Goal: Task Accomplishment & Management: Use online tool/utility

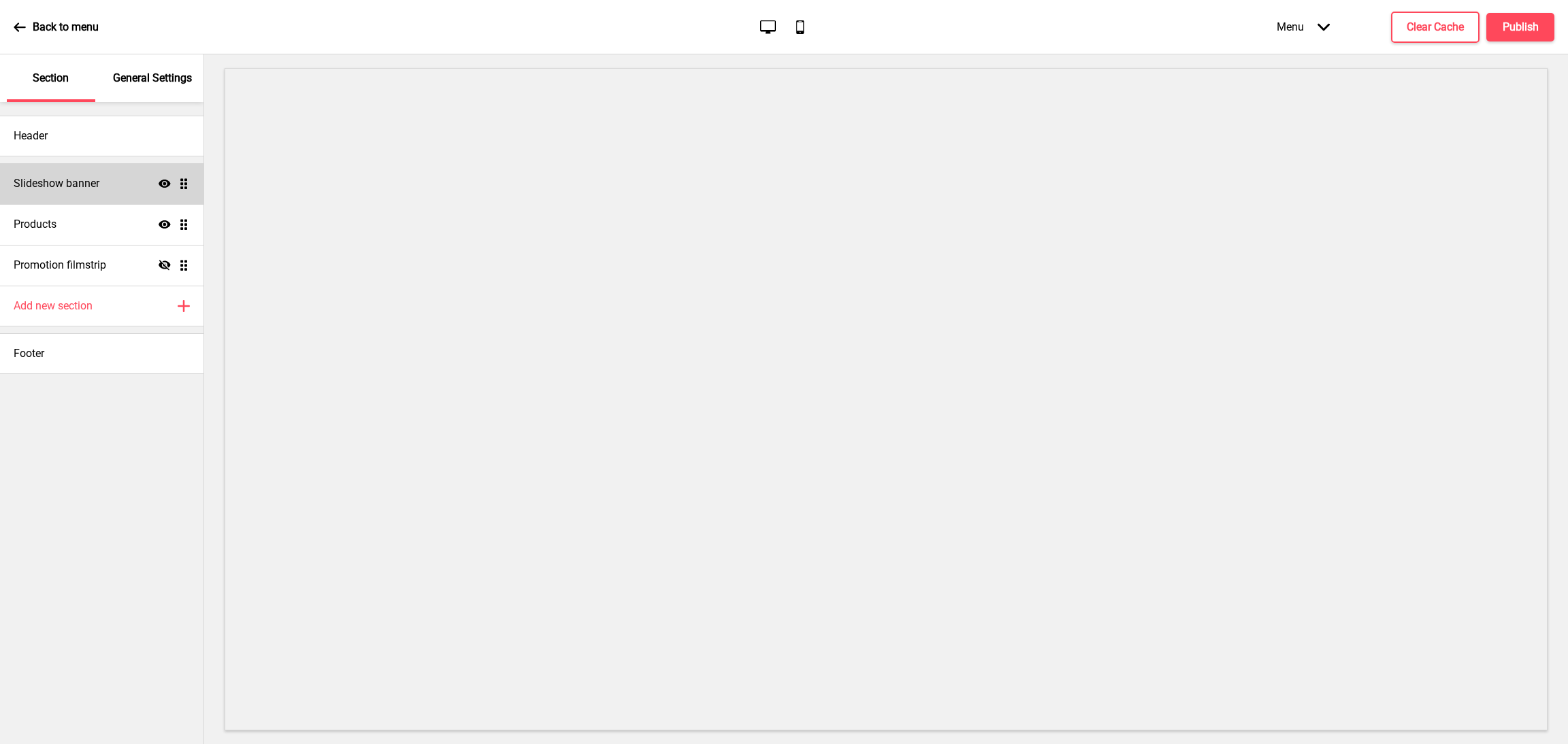
click at [107, 180] on div "Slideshow banner Show Drag" at bounding box center [101, 184] width 204 height 41
click at [129, 194] on div "Slideshow banner Show Drag" at bounding box center [101, 184] width 204 height 41
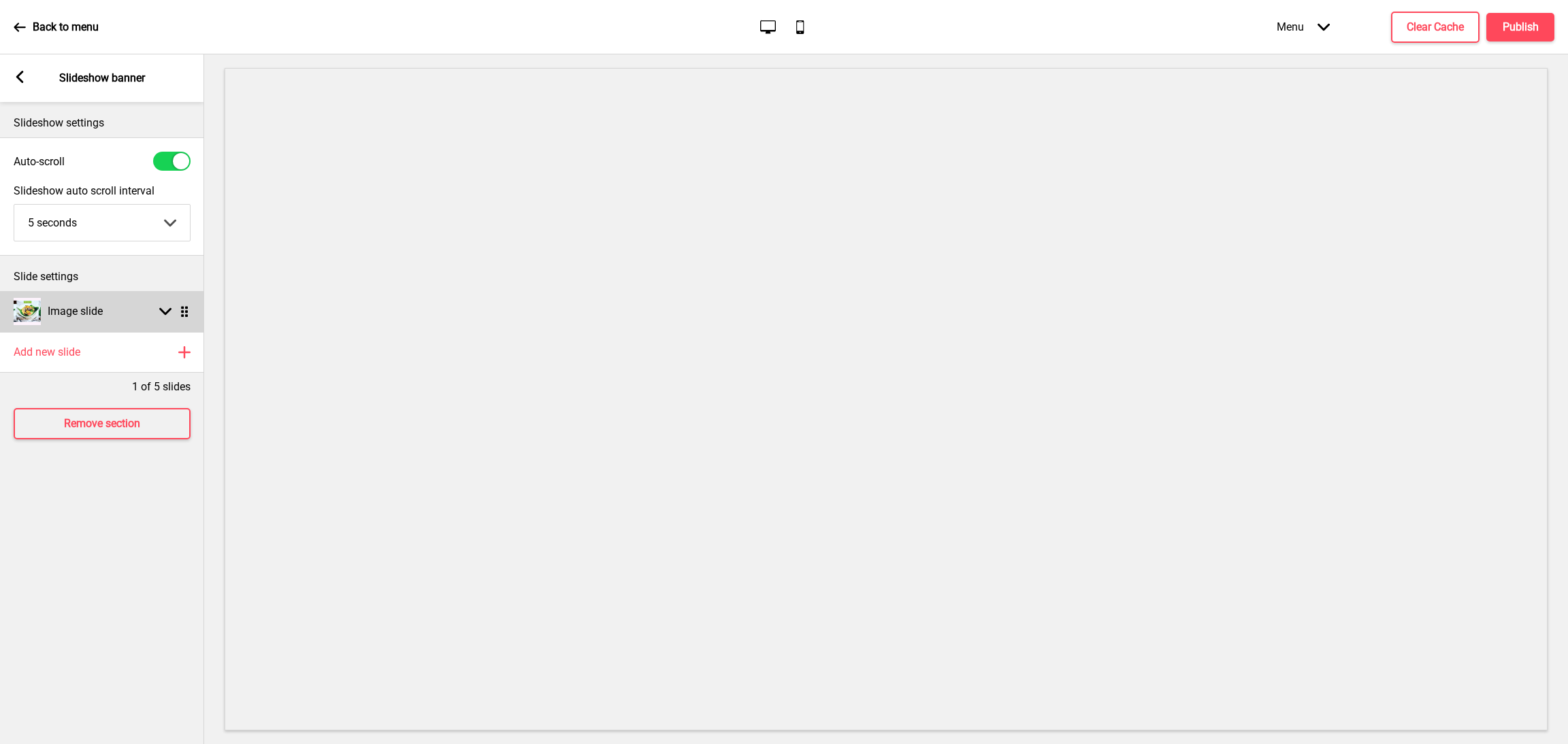
click at [154, 310] on div "Arrow down Drag" at bounding box center [171, 311] width 38 height 12
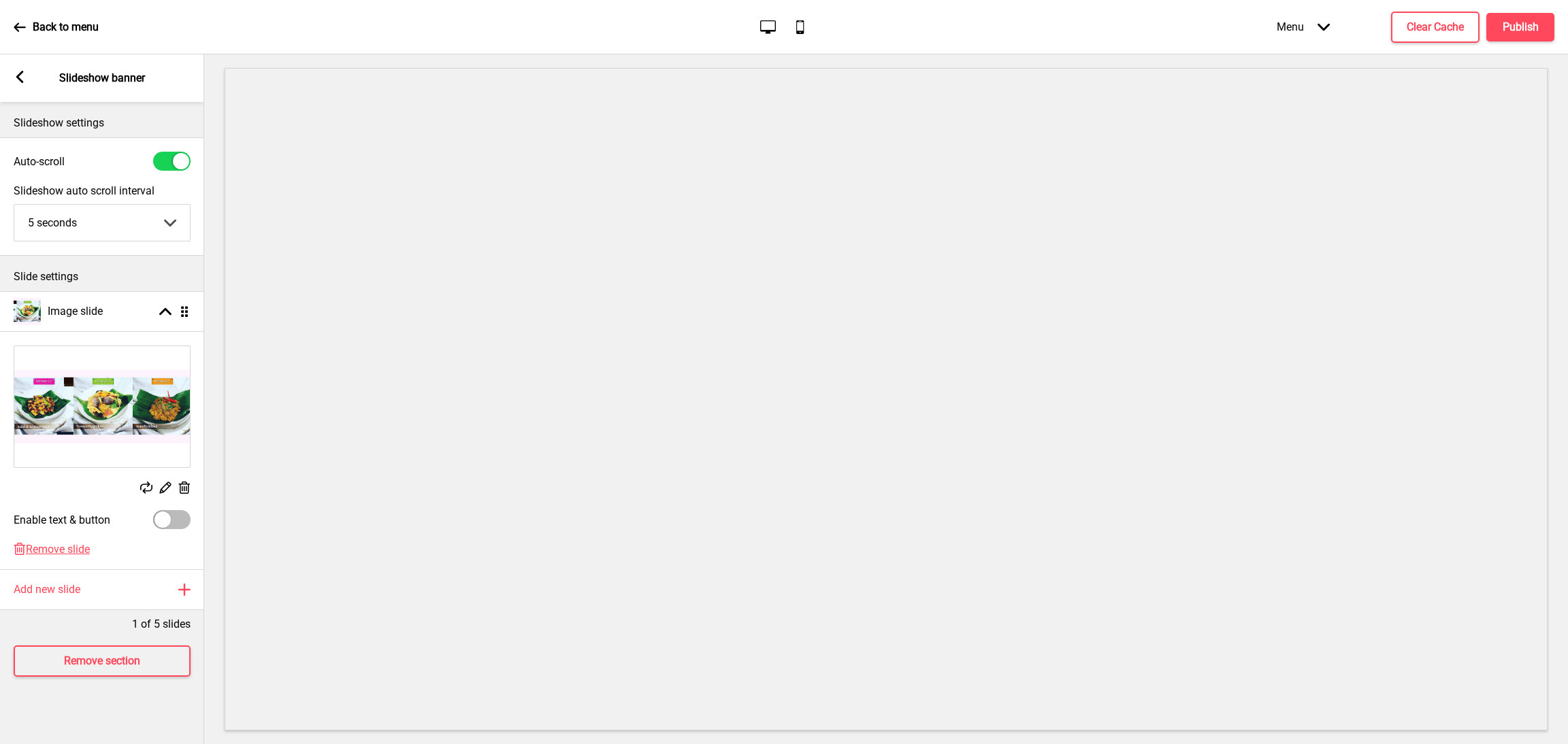
click at [96, 412] on img at bounding box center [101, 406] width 176 height 121
click at [160, 489] on rect at bounding box center [165, 487] width 14 height 14
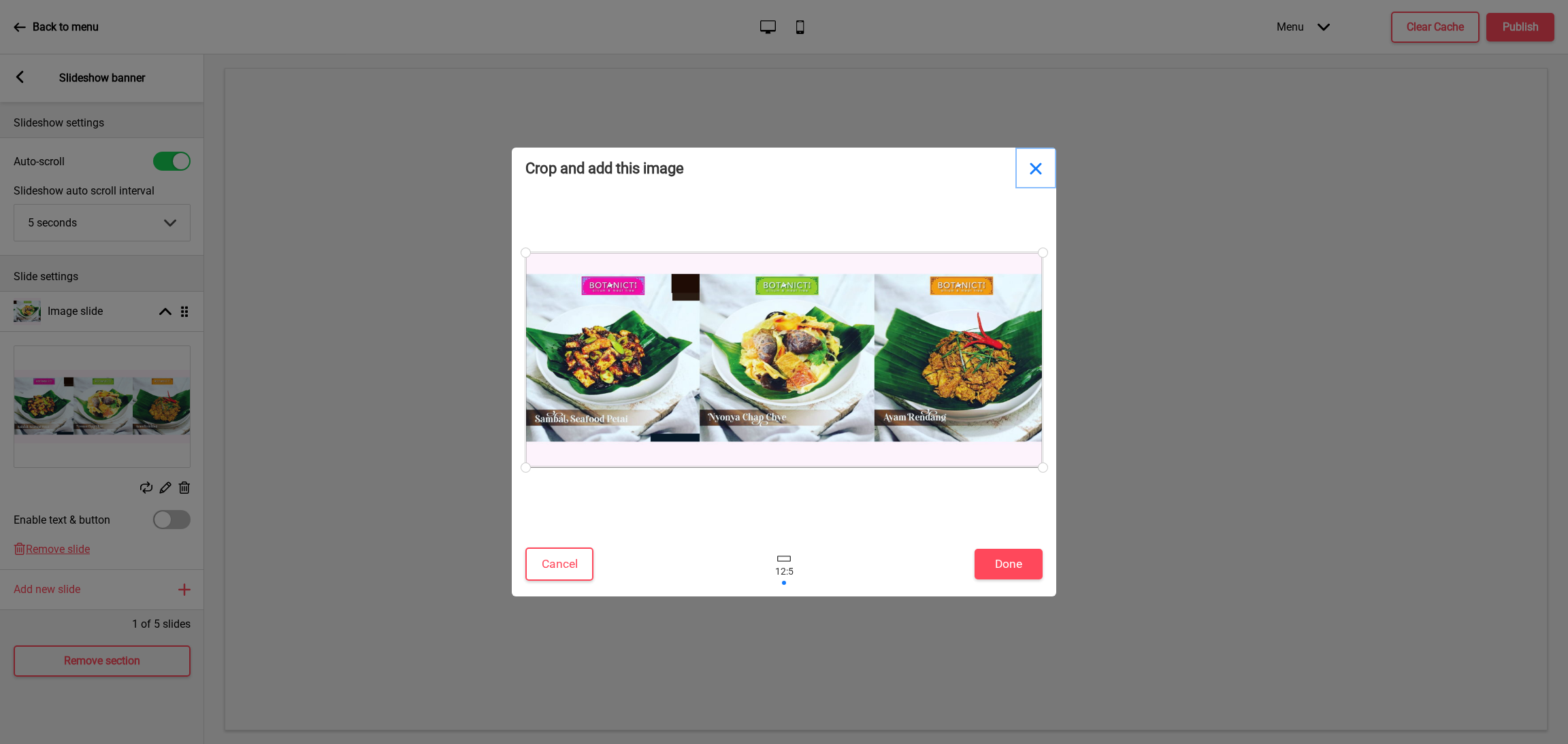
click at [1032, 166] on button "Close" at bounding box center [1036, 168] width 41 height 41
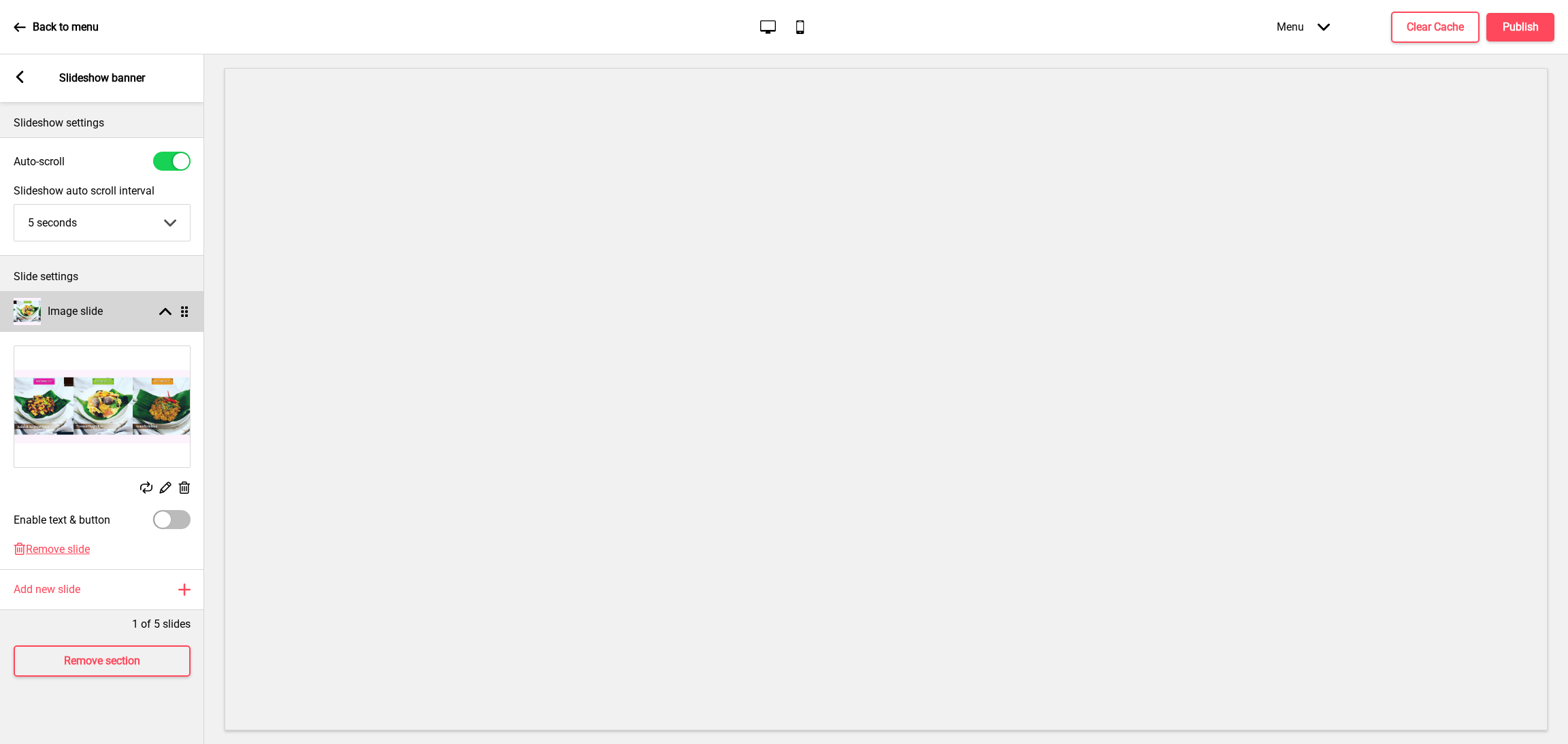
click at [162, 304] on div "Image slide Arrow up Drag" at bounding box center [102, 311] width 204 height 41
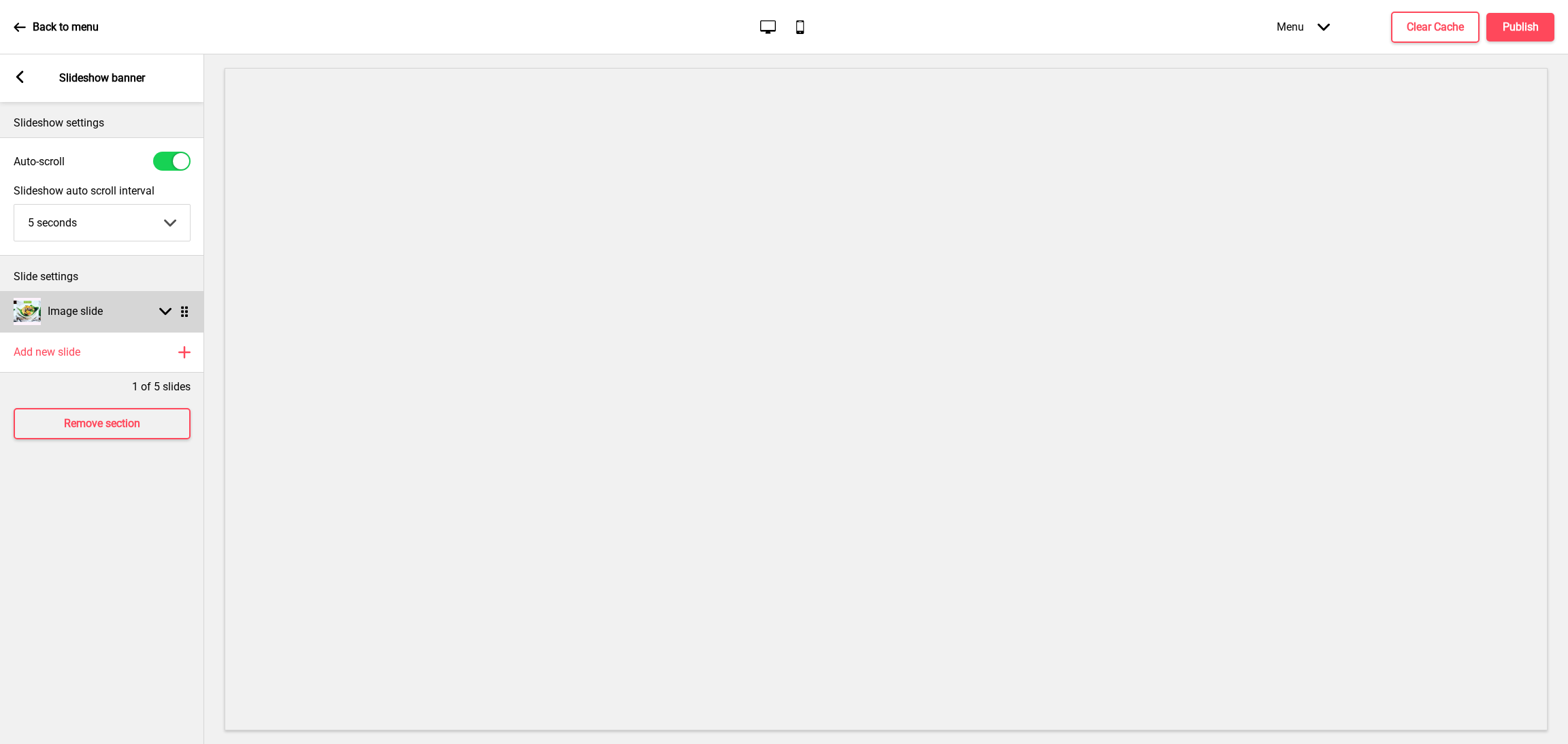
click at [159, 306] on icon "Arrow down" at bounding box center [165, 311] width 12 height 12
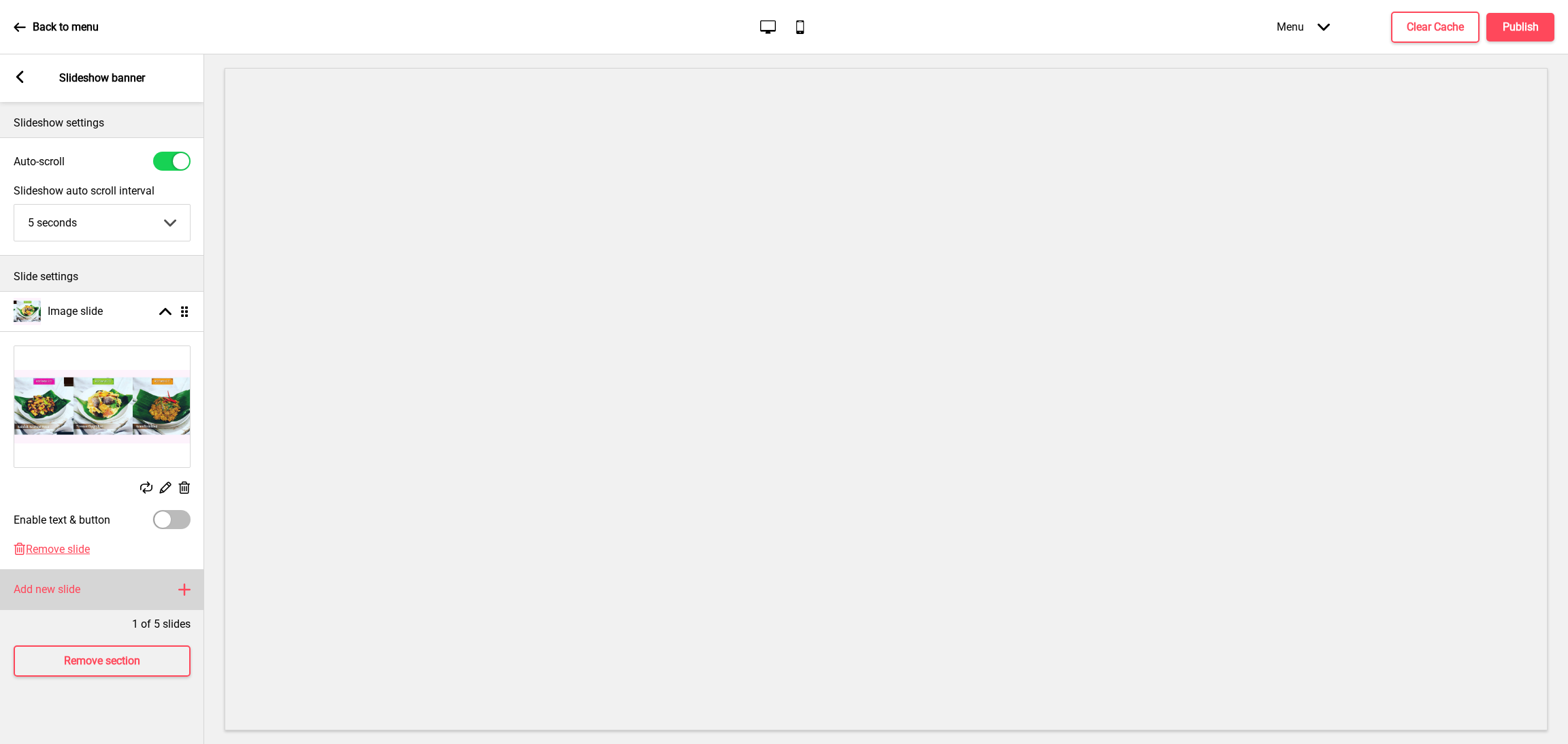
click at [183, 587] on icon at bounding box center [184, 589] width 11 height 11
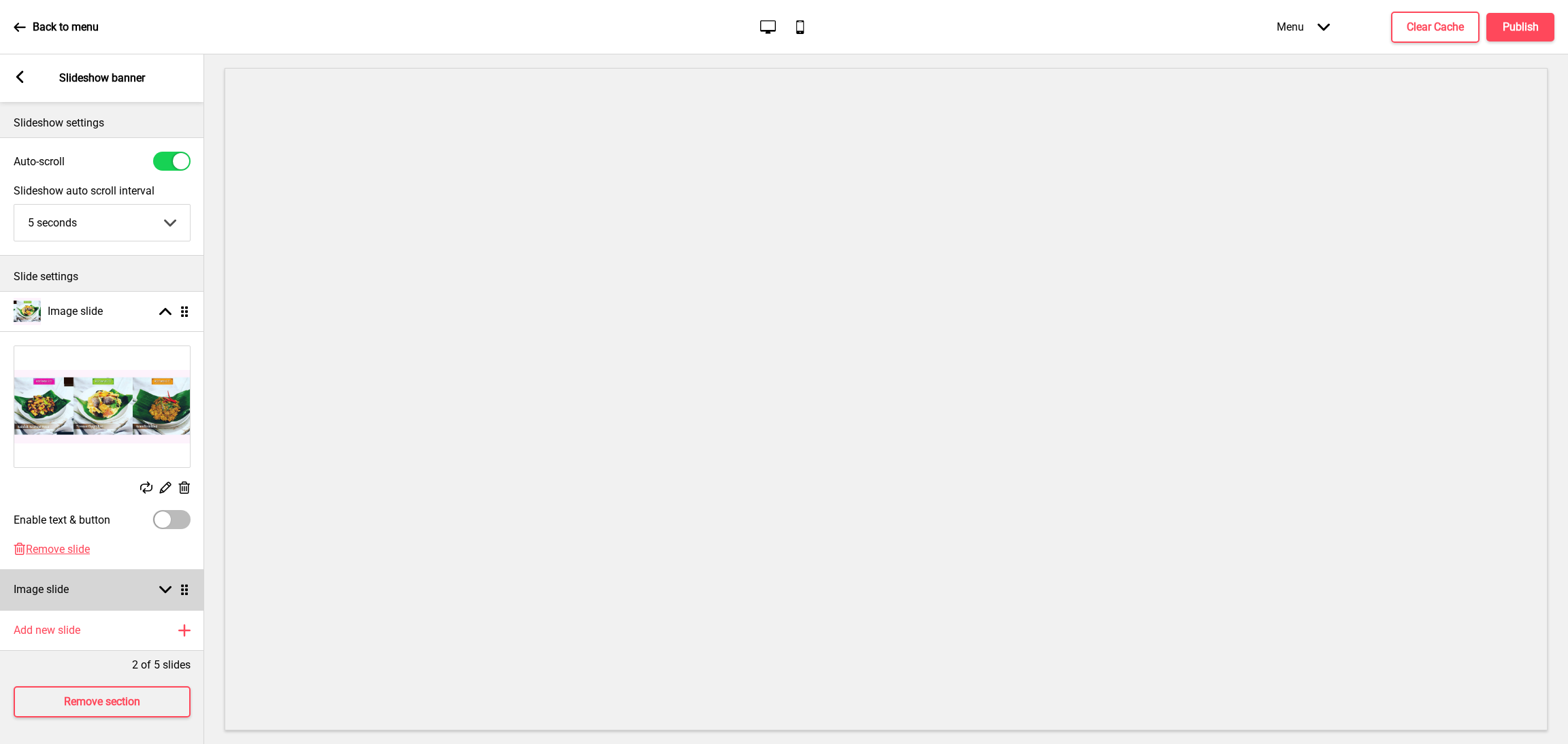
click at [170, 597] on div "Image slide Arrow down Drag" at bounding box center [102, 590] width 204 height 41
select select "right"
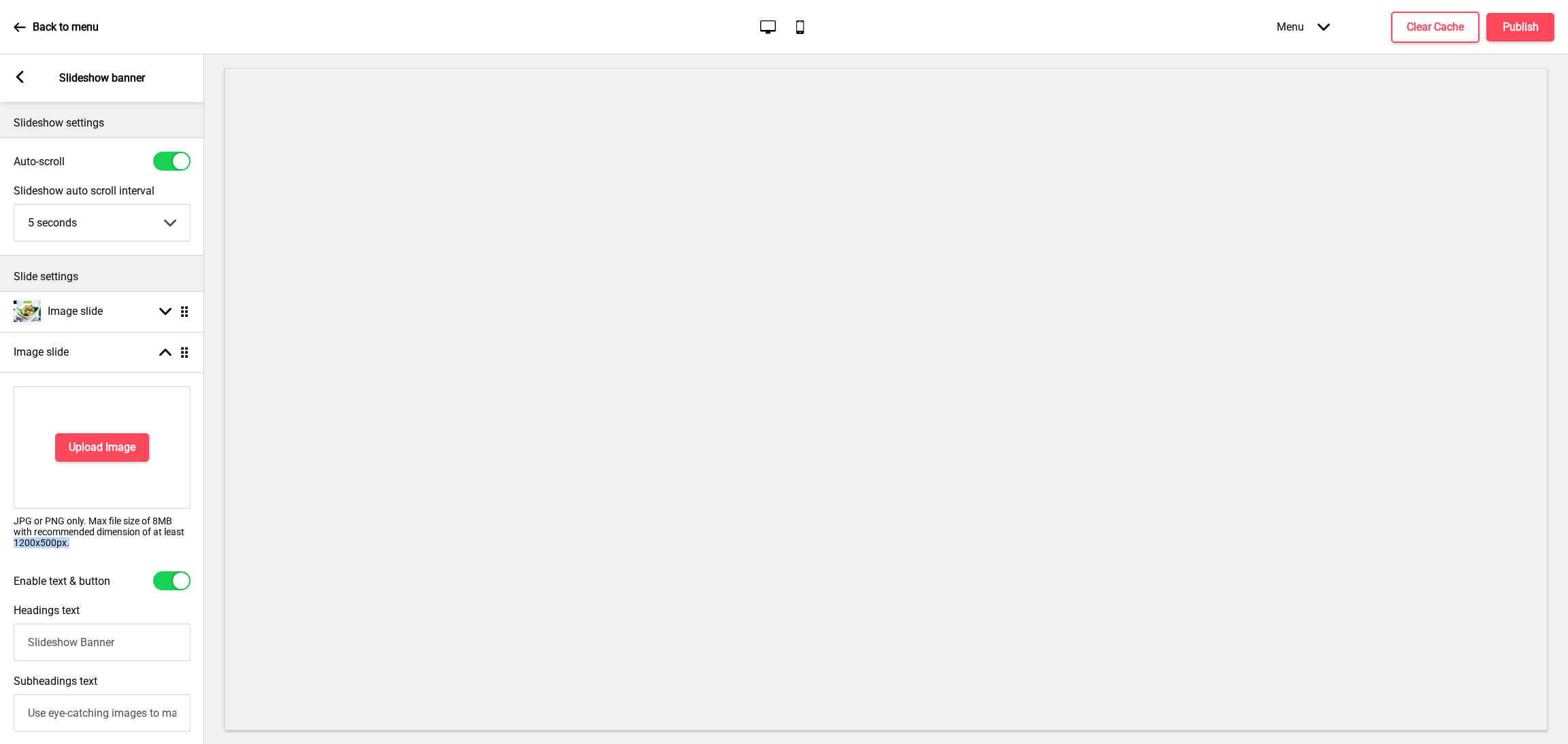
drag, startPoint x: 10, startPoint y: 543, endPoint x: 85, endPoint y: 552, distance: 75.5
click at [85, 552] on div "Upload Image JPG or PNG only. Max file size of 8MB with recommended dimension o…" at bounding box center [102, 472] width 204 height 185
copy p "1200x500px."
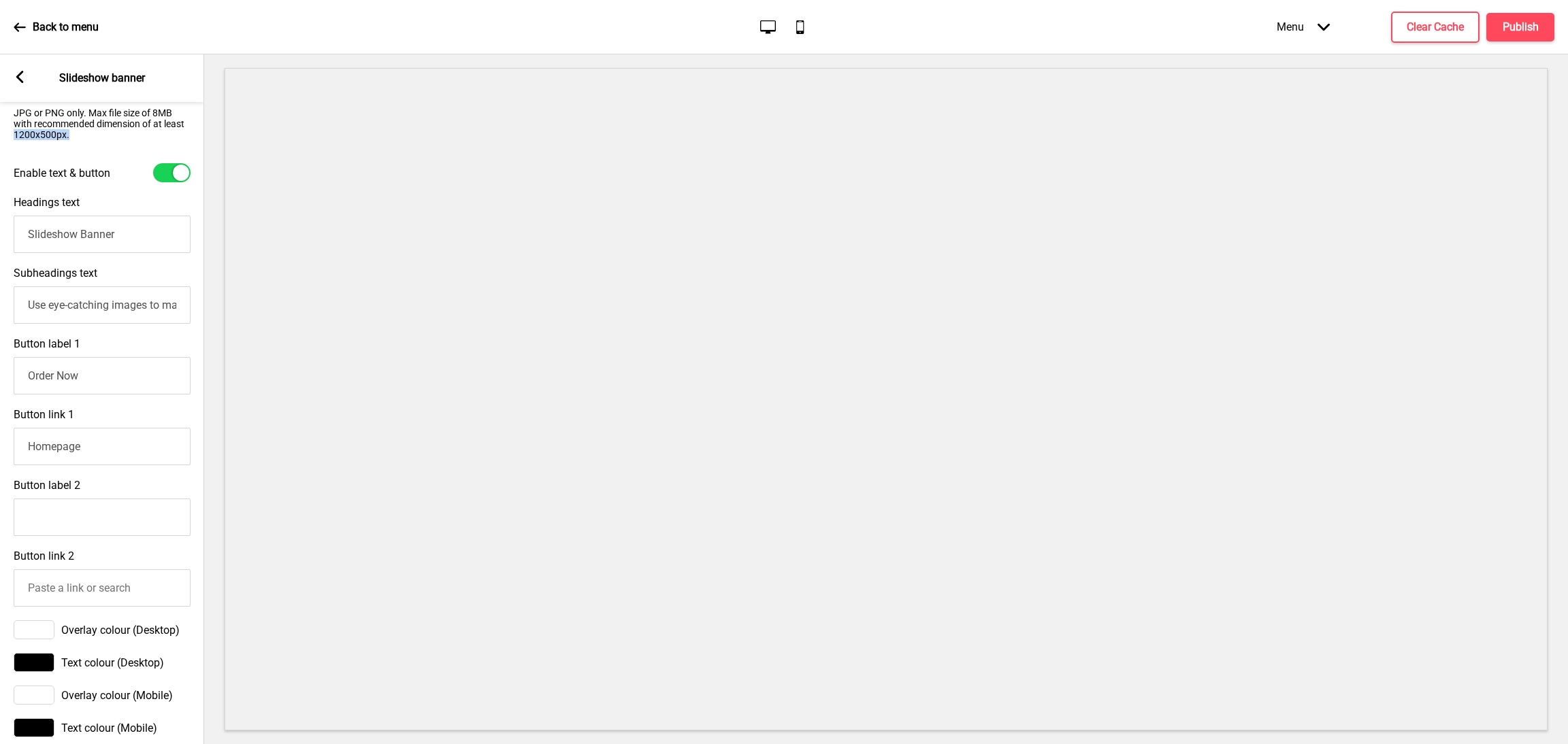
scroll to position [667, 0]
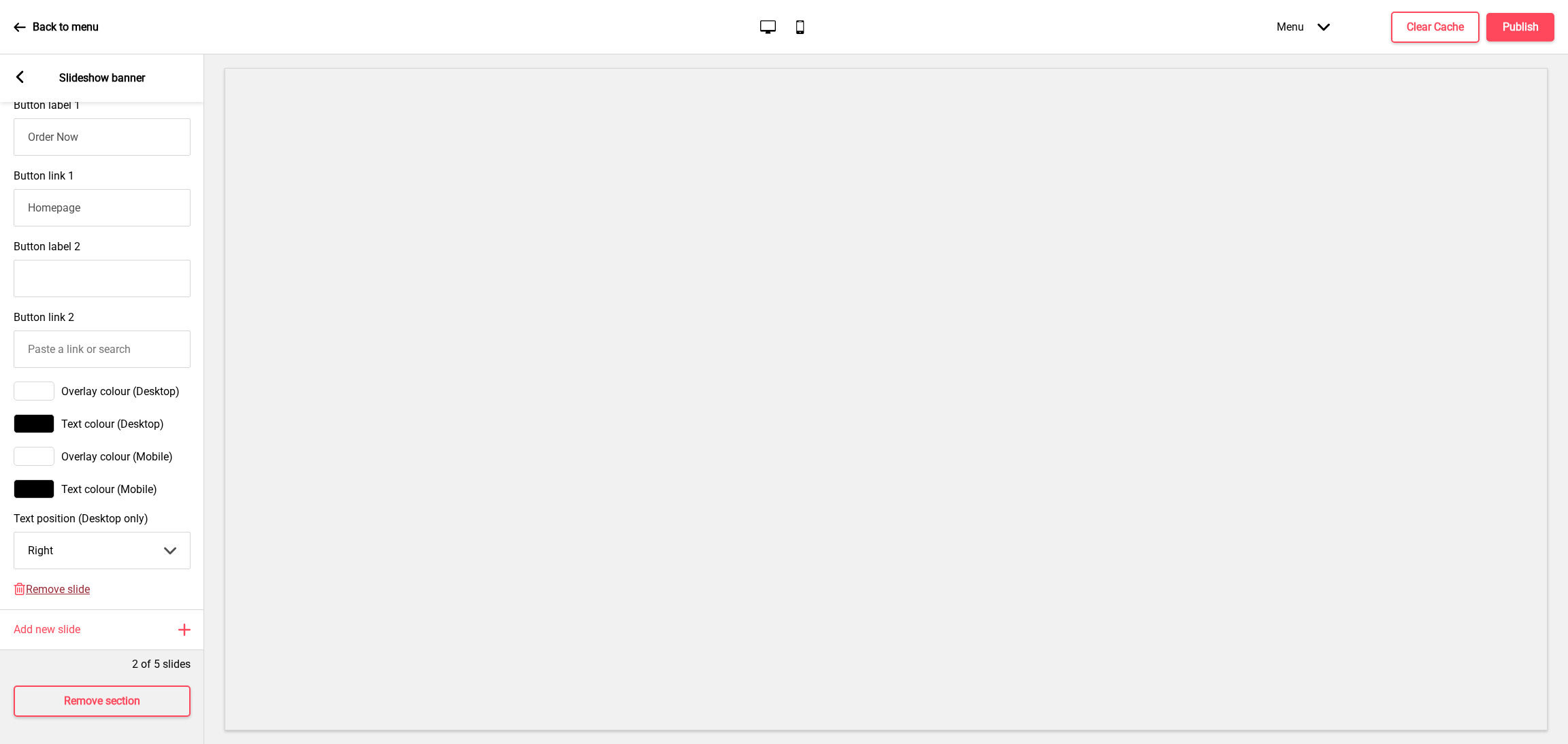
click at [41, 583] on span "Remove slide" at bounding box center [58, 589] width 64 height 13
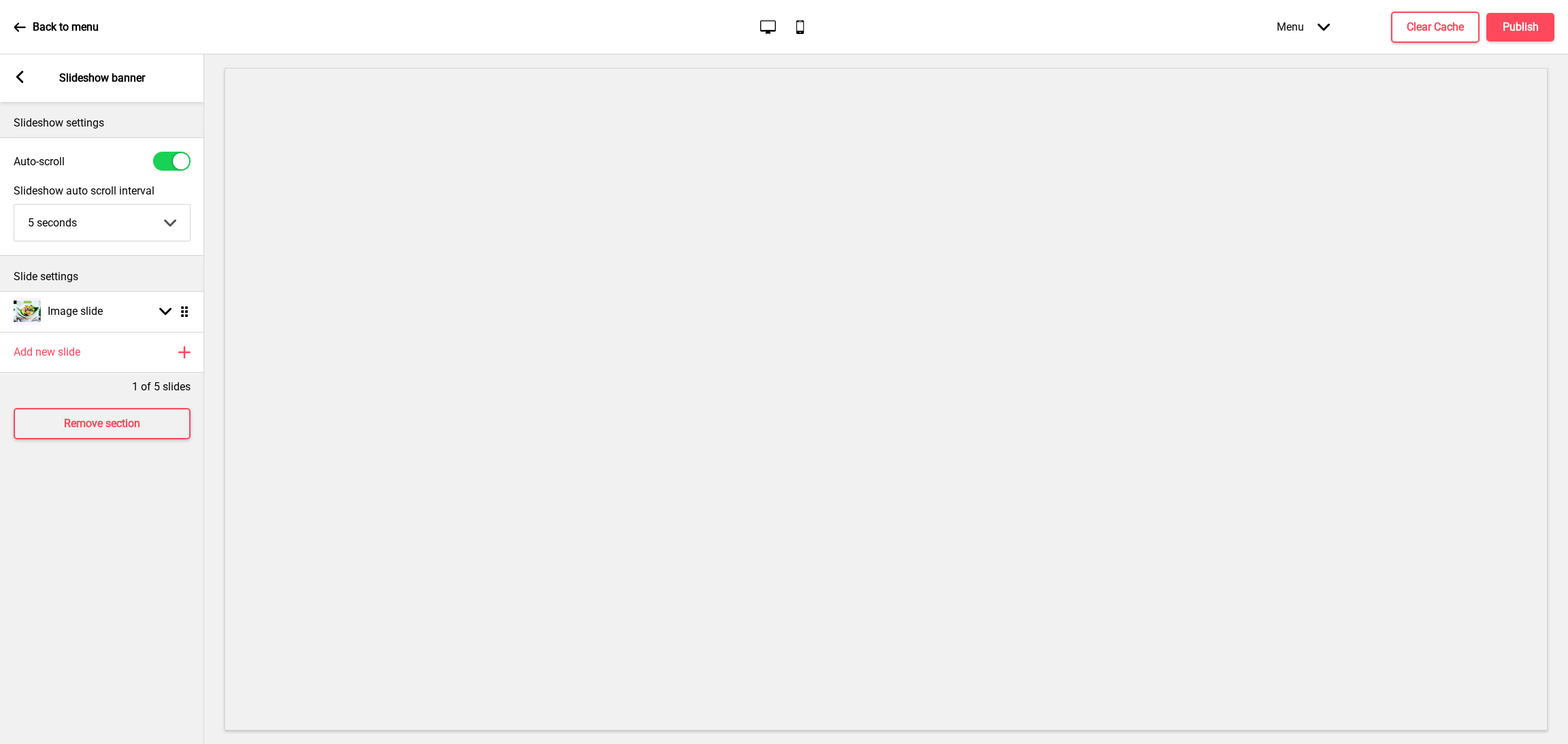
scroll to position [0, 0]
